Goal: Information Seeking & Learning: Learn about a topic

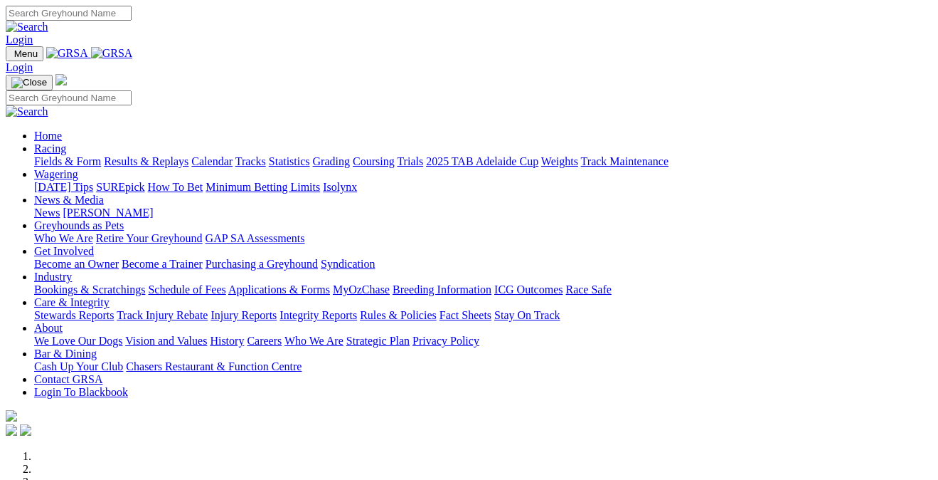
click at [136, 283] on link "Bookings & Scratchings" at bounding box center [89, 289] width 111 height 12
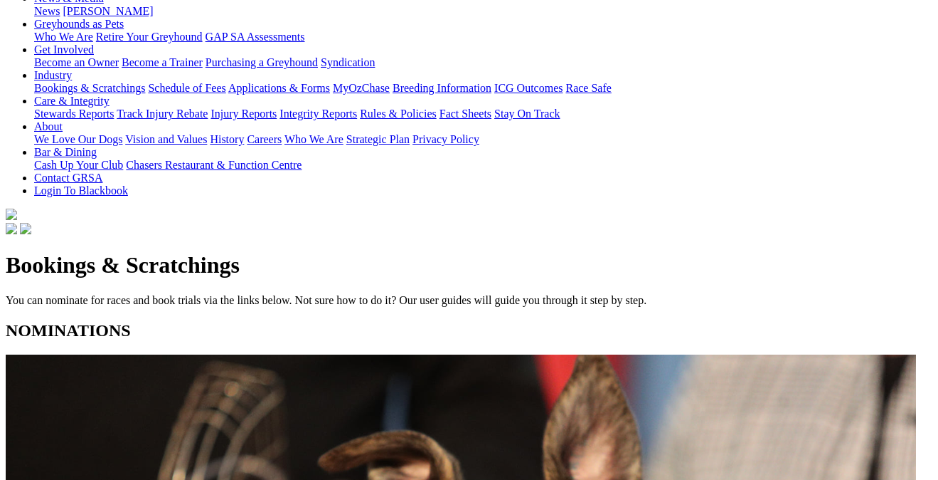
scroll to position [234, 0]
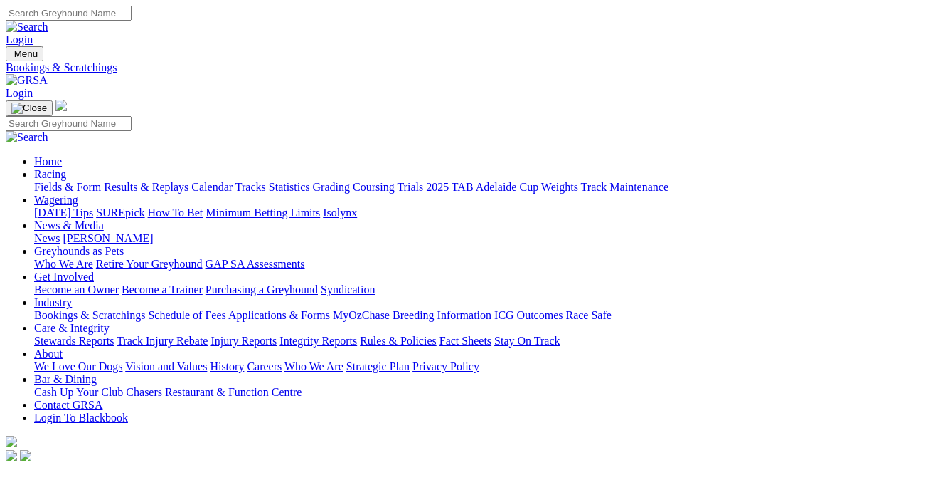
scroll to position [0, 0]
click at [350, 181] on link "Grading" at bounding box center [331, 187] width 37 height 12
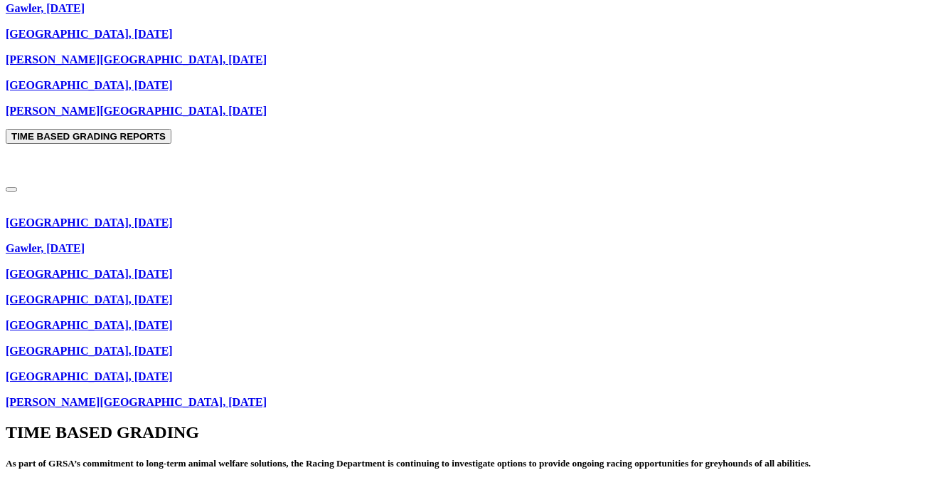
scroll to position [877, 0]
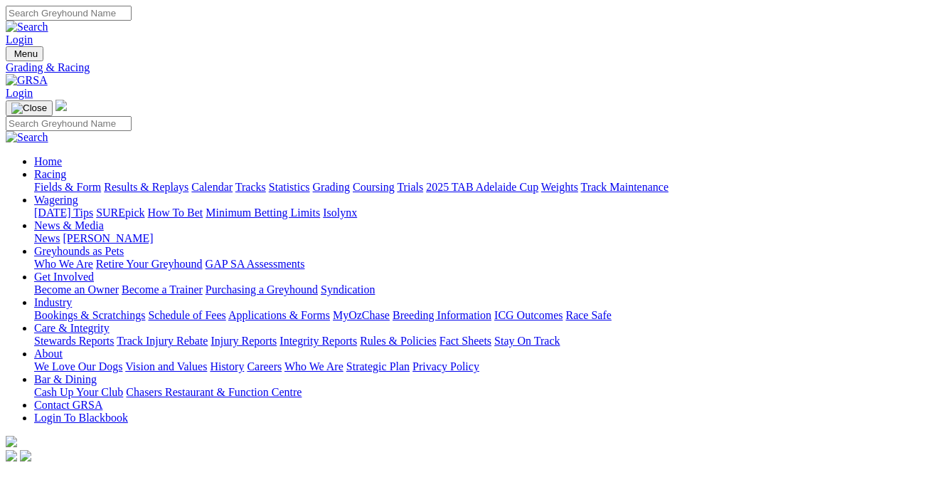
click at [110, 322] on link "Care & Integrity" at bounding box center [71, 328] width 75 height 12
click at [357, 334] on link "Integrity Reports" at bounding box center [319, 340] width 78 height 12
click at [60, 232] on link "News" at bounding box center [47, 238] width 26 height 12
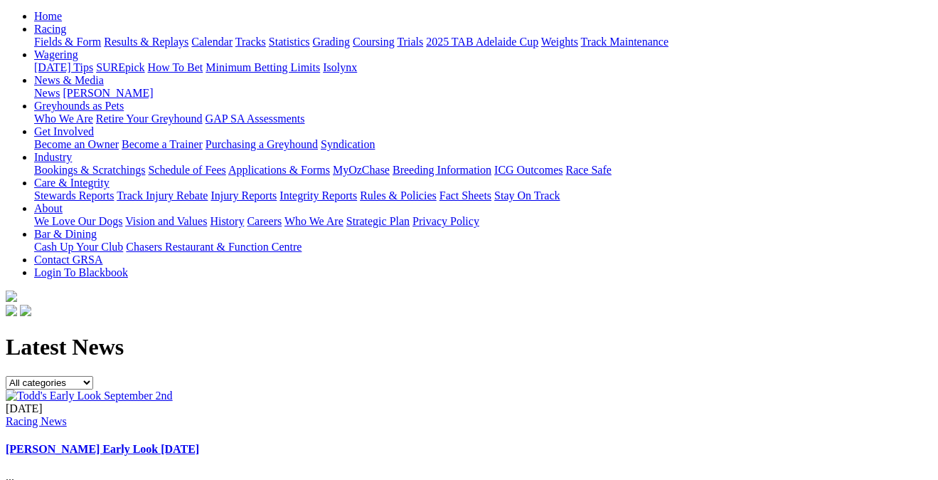
scroll to position [139, 0]
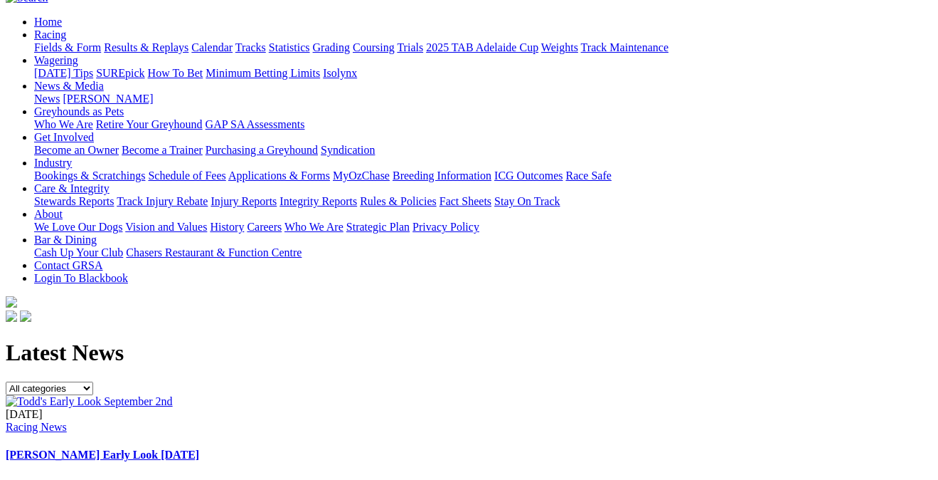
click at [173, 395] on img at bounding box center [89, 401] width 167 height 13
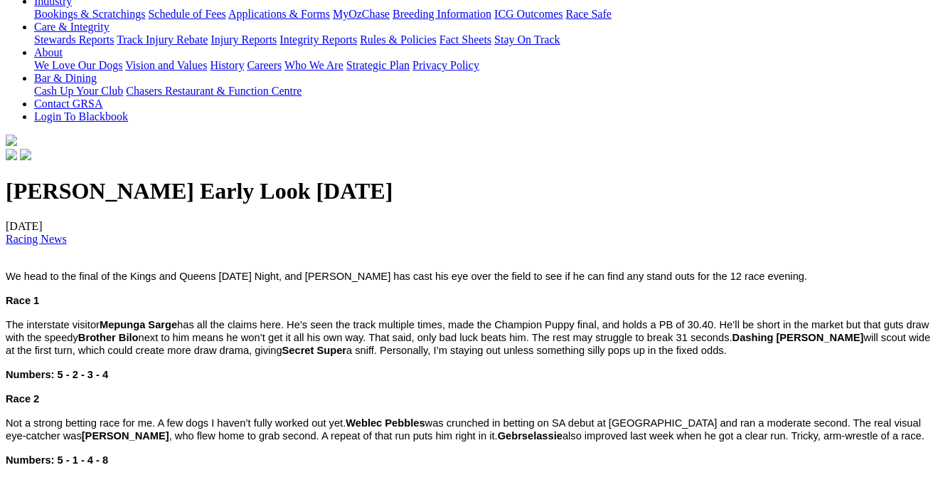
scroll to position [300, 0]
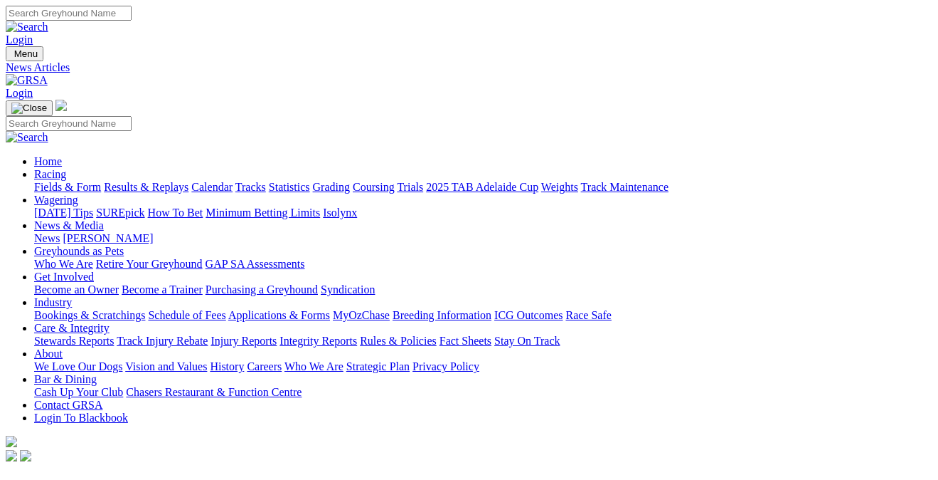
scroll to position [139, 0]
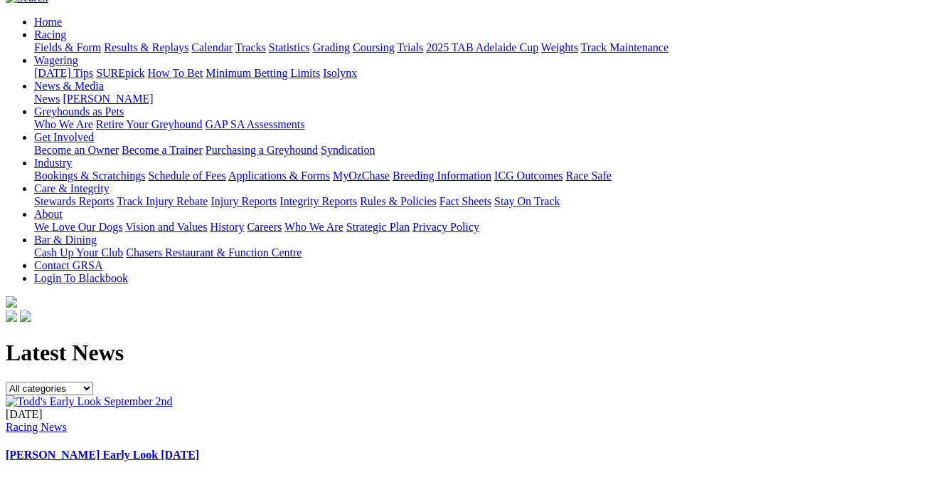
click at [218, 339] on h1 "Latest News" at bounding box center [469, 352] width 927 height 26
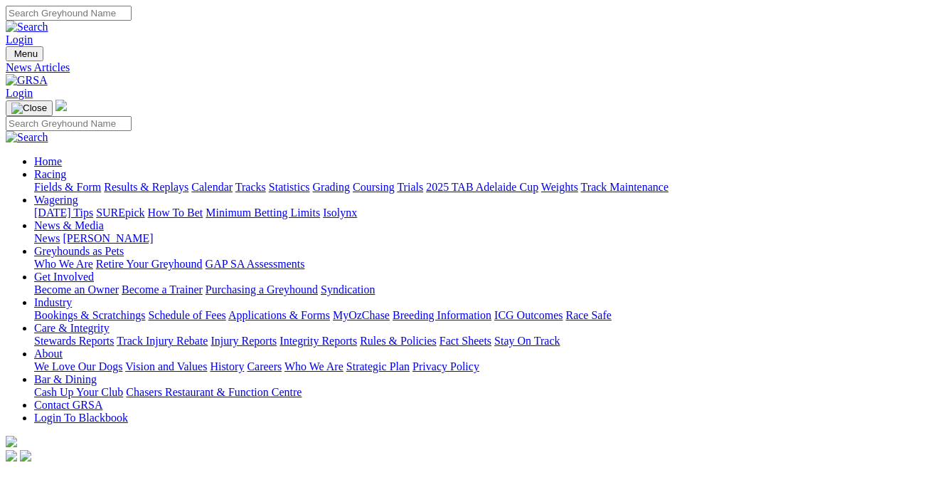
scroll to position [0, 0]
click at [68, 181] on link "Fields & Form" at bounding box center [67, 187] width 67 height 12
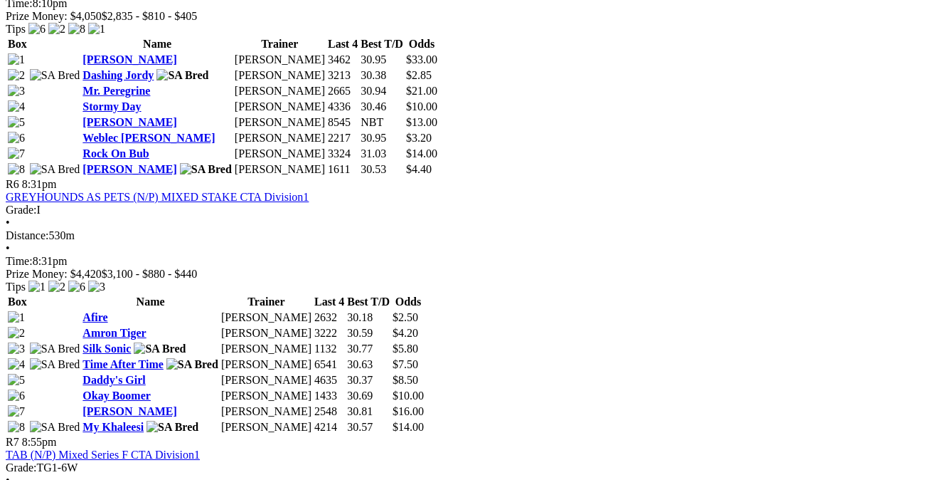
scroll to position [1757, 0]
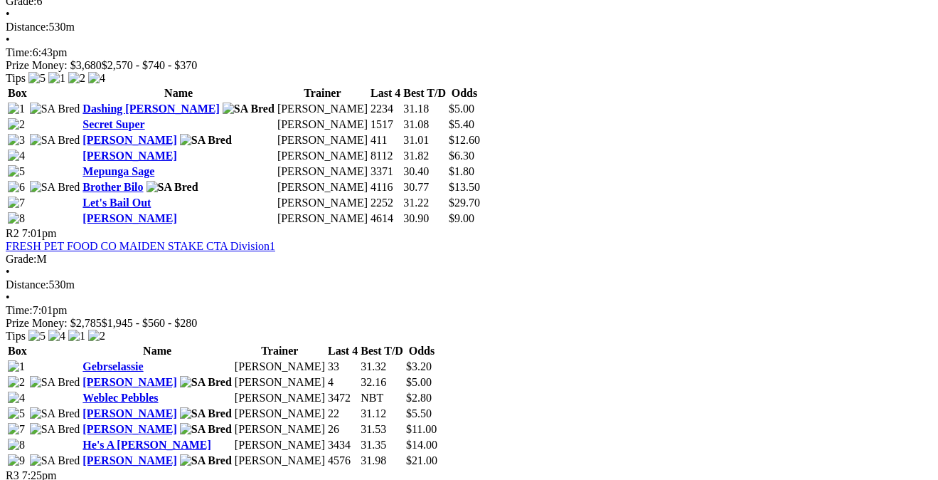
scroll to position [800, 0]
